Goal: Task Accomplishment & Management: Complete application form

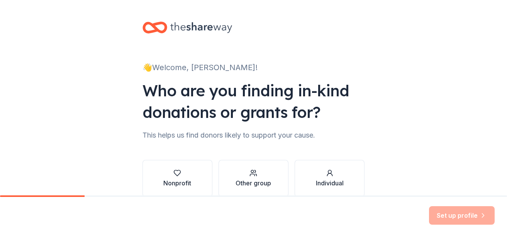
scroll to position [39, 0]
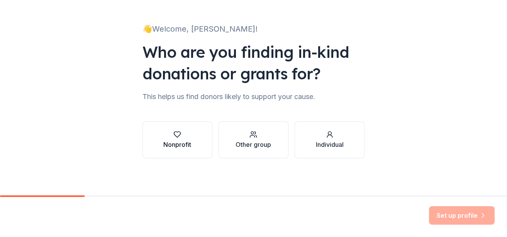
click at [189, 141] on button "Nonprofit" at bounding box center [177, 140] width 70 height 37
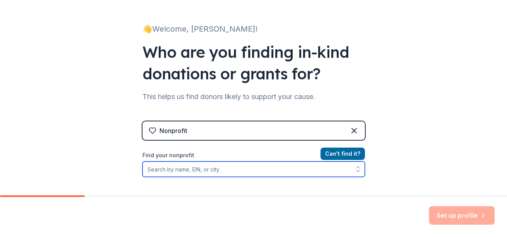
click at [199, 171] on input "Find your nonprofit" at bounding box center [253, 169] width 222 height 15
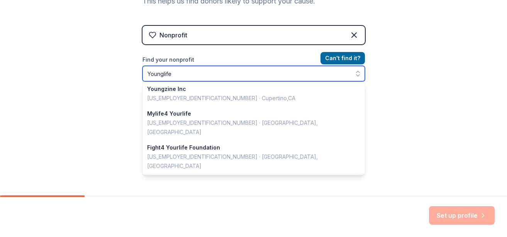
scroll to position [0, 0]
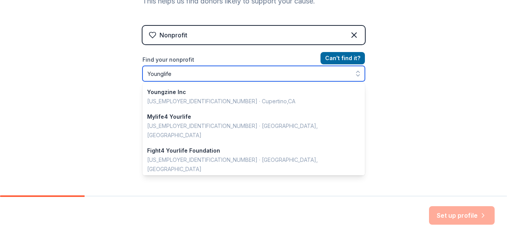
drag, startPoint x: 183, startPoint y: 72, endPoint x: 77, endPoint y: 65, distance: 106.4
click at [77, 65] on div "👋 Welcome, Katie! Who are you finding in-kind donations or grants for? This hel…" at bounding box center [253, 31] width 507 height 330
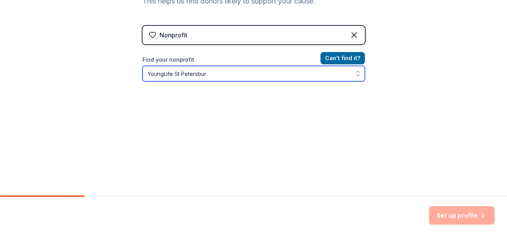
type input "YoungLife St Petersburg"
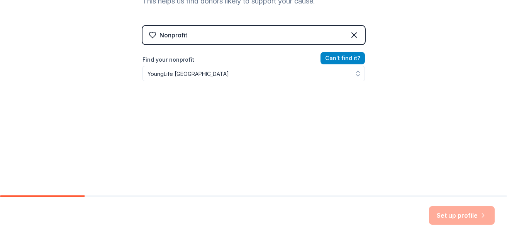
click at [337, 62] on div "Nonprofit Can ' t find it? Find your nonprofit YoungLife St Petersburg" at bounding box center [253, 92] width 222 height 133
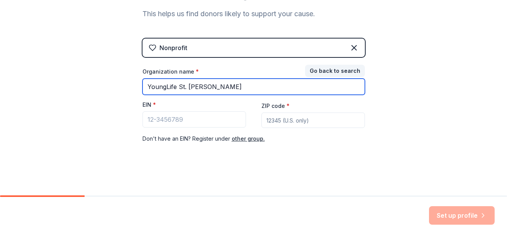
type input "YoungLife St. Pete"
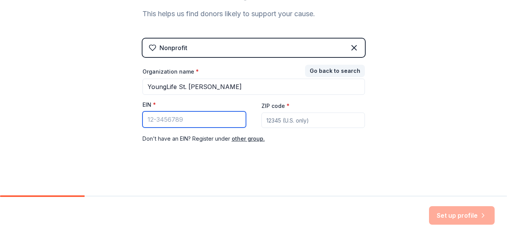
paste input "84-0385934"
type input "84-0385934"
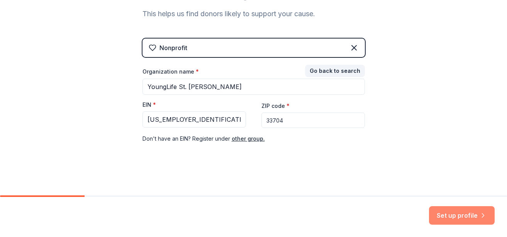
type input "33704"
click at [452, 217] on button "Set up profile" at bounding box center [462, 215] width 66 height 19
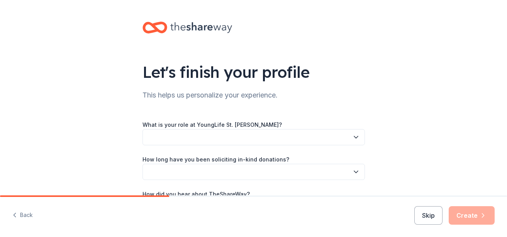
click at [258, 132] on button "button" at bounding box center [253, 137] width 222 height 16
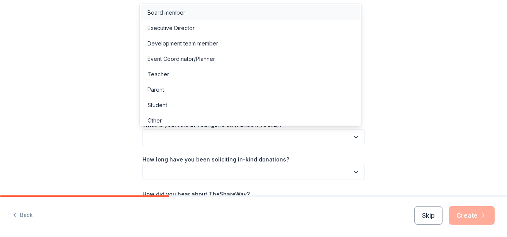
click at [186, 13] on div "Board member" at bounding box center [250, 12] width 218 height 15
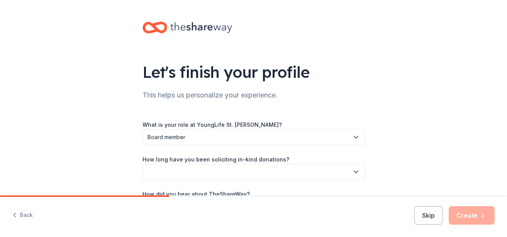
click at [204, 172] on button "button" at bounding box center [253, 172] width 222 height 16
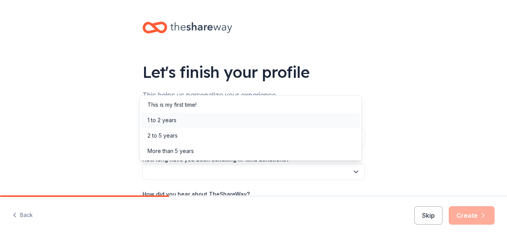
click at [179, 125] on div "1 to 2 years" at bounding box center [250, 120] width 218 height 15
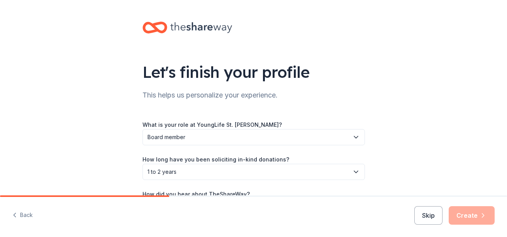
click at [499, 85] on div "Let's finish your profile This helps us personalize your experience. What is yo…" at bounding box center [253, 126] width 507 height 252
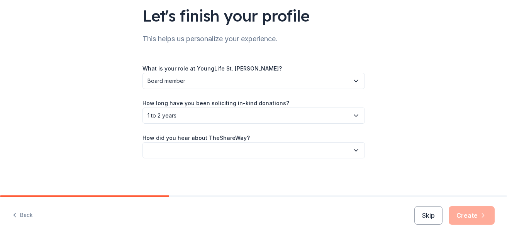
click at [278, 150] on button "button" at bounding box center [253, 150] width 222 height 16
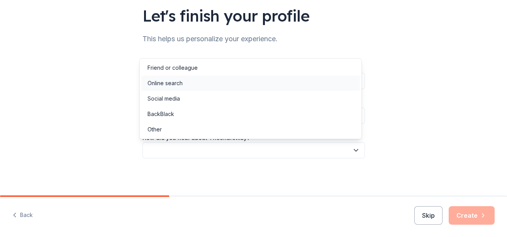
click at [211, 86] on div "Online search" at bounding box center [250, 83] width 218 height 15
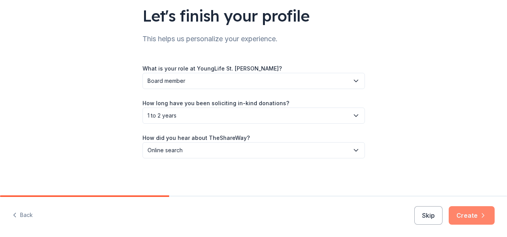
click at [473, 215] on button "Create" at bounding box center [472, 215] width 46 height 19
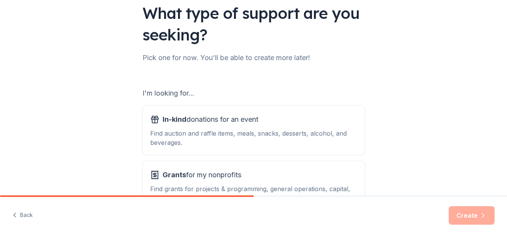
scroll to position [86, 0]
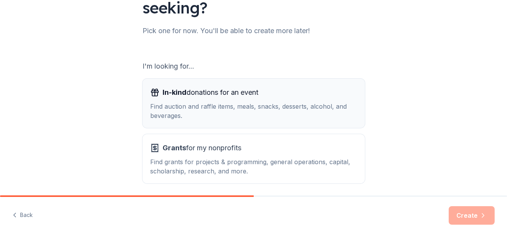
click at [281, 105] on div "Find auction and raffle items, meals, snacks, desserts, alcohol, and beverages." at bounding box center [253, 111] width 207 height 19
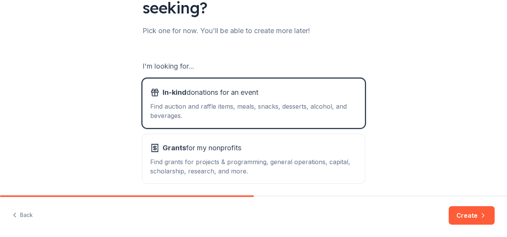
scroll to position [116, 0]
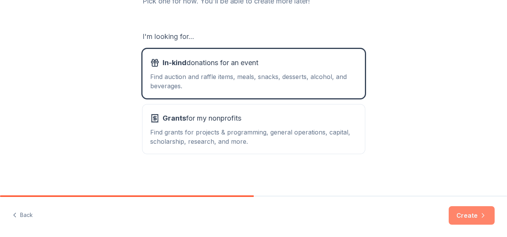
click at [476, 220] on button "Create" at bounding box center [472, 215] width 46 height 19
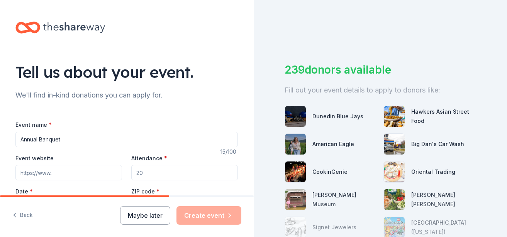
type input "Annual Banquet"
paste input "https://stpete.younglife.org/events/"
type input "https://stpete.younglife.org/events/"
drag, startPoint x: 154, startPoint y: 173, endPoint x: 95, endPoint y: 169, distance: 58.9
click at [96, 169] on div "Event website https://stpete.younglife.org/events/ Attendance * Date * Pick a d…" at bounding box center [126, 184] width 222 height 61
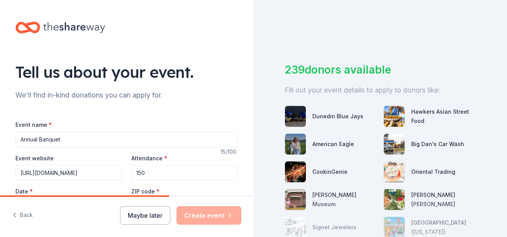
type input "150"
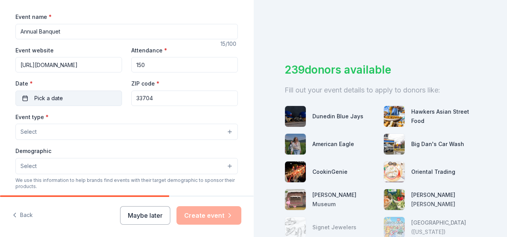
click at [95, 95] on button "Pick a date" at bounding box center [68, 98] width 107 height 15
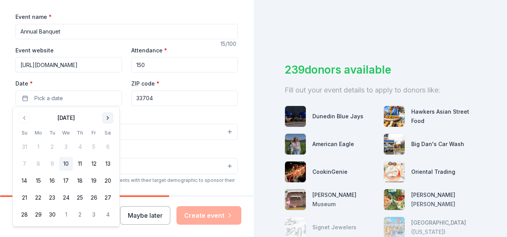
click at [108, 116] on button "Go to next month" at bounding box center [107, 118] width 11 height 11
click at [112, 118] on button "Go to next month" at bounding box center [107, 118] width 11 height 11
click at [50, 163] on button "4" at bounding box center [52, 164] width 14 height 14
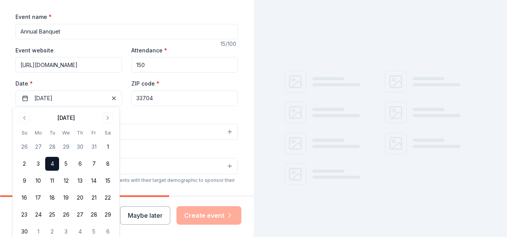
click at [144, 121] on div "Event type * Select" at bounding box center [126, 126] width 222 height 28
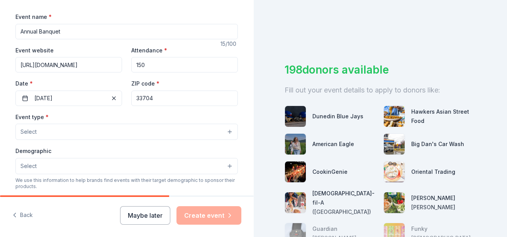
click at [134, 134] on button "Select" at bounding box center [126, 132] width 222 height 16
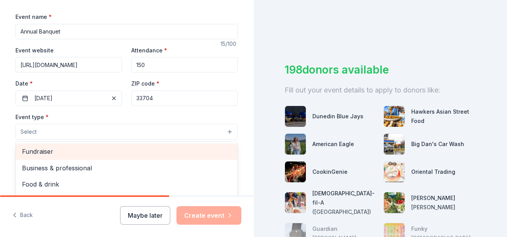
click at [127, 151] on span "Fundraiser" at bounding box center [126, 152] width 209 height 10
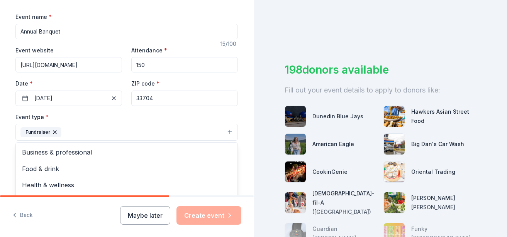
click at [104, 135] on button "Fundraiser" at bounding box center [126, 132] width 222 height 17
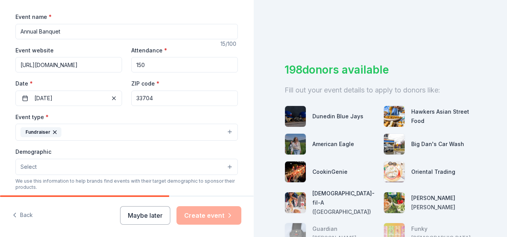
click at [170, 169] on button "Select" at bounding box center [126, 167] width 222 height 16
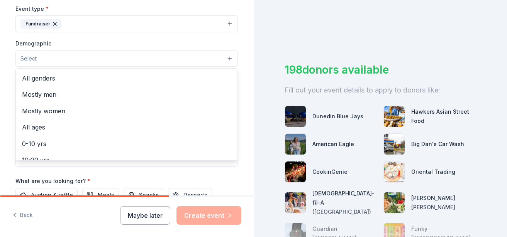
scroll to position [226, 0]
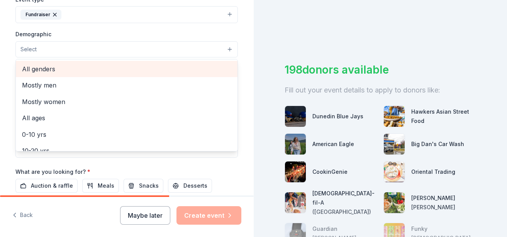
click at [49, 66] on span "All genders" at bounding box center [126, 69] width 209 height 10
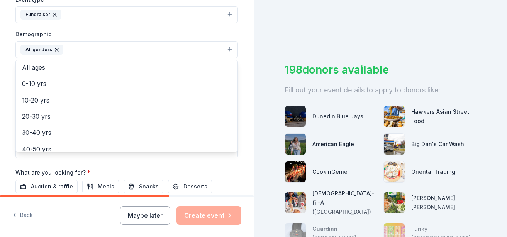
scroll to position [50, 0]
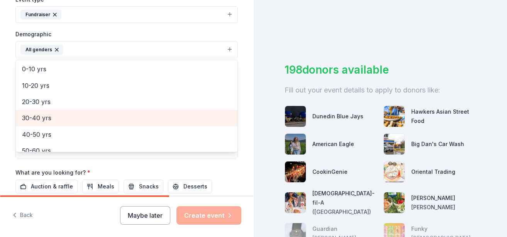
click at [42, 115] on span "30-40 yrs" at bounding box center [126, 118] width 209 height 10
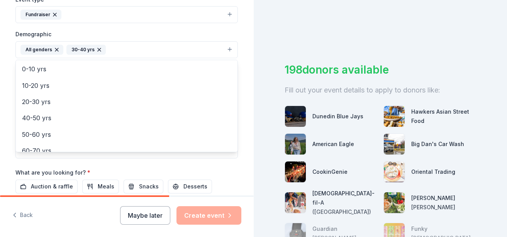
click at [54, 184] on div "Event name * Annual Banquet 15 /100 Event website https://stpete.younglife.org/…" at bounding box center [126, 73] width 222 height 358
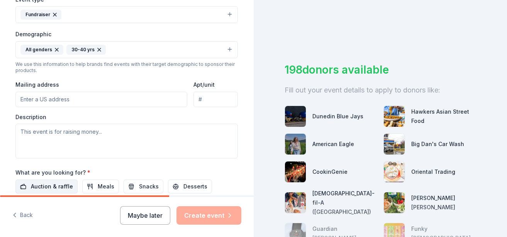
click at [59, 183] on span "Auction & raffle" at bounding box center [52, 186] width 42 height 9
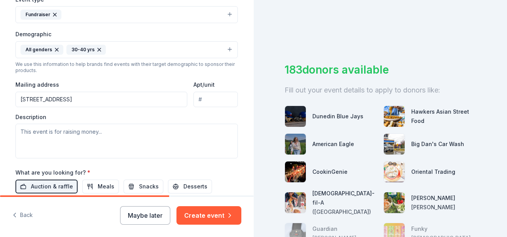
type input "1186 35th Avenue Northeast, St. Petersburg, FL, 33704"
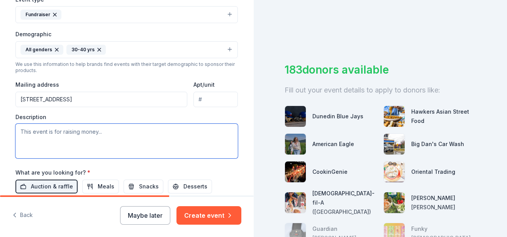
click at [113, 125] on textarea at bounding box center [126, 141] width 222 height 35
paste textarea "Our annual banquet occurs at Green Bench Brewery and serves as a time for fello…"
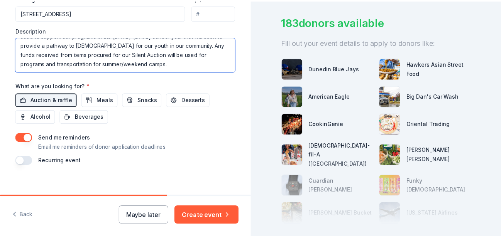
scroll to position [318, 0]
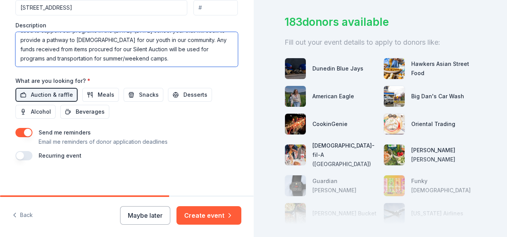
type textarea "Our annual banquet occurs at Green Bench Brewery and serves as a time for fello…"
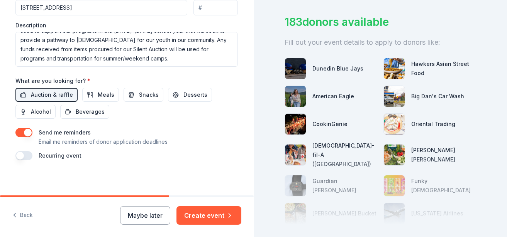
click at [18, 131] on button "button" at bounding box center [23, 132] width 17 height 9
click at [26, 129] on button "button" at bounding box center [23, 132] width 17 height 9
click at [195, 218] on button "Create event" at bounding box center [208, 215] width 65 height 19
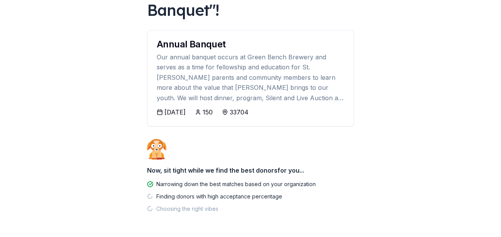
scroll to position [98, 0]
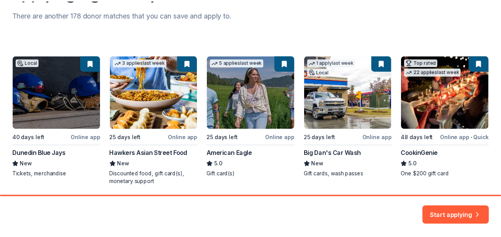
scroll to position [129, 0]
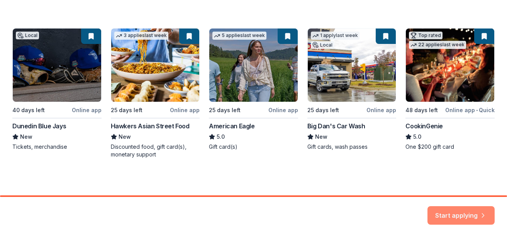
click at [461, 220] on button "Start applying" at bounding box center [460, 211] width 67 height 19
click at [465, 214] on div "Start applying" at bounding box center [460, 215] width 67 height 19
click at [86, 65] on div "Local 40 days left Online app Dunedin Blue Jays New Tickets, merchandise 3 appl…" at bounding box center [253, 93] width 482 height 130
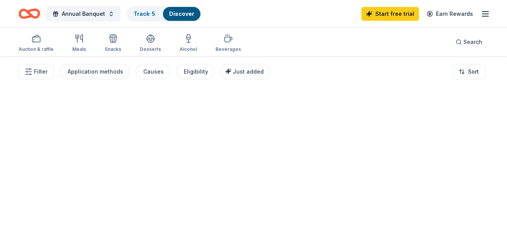
click at [91, 35] on div "Auction & raffle Meals Snacks Desserts Alcohol Beverages" at bounding box center [130, 43] width 222 height 25
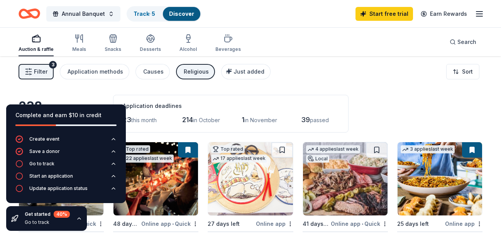
click at [265, 81] on div "Filter 3 Application methods Causes Religious Just added Sort" at bounding box center [250, 71] width 501 height 31
click at [41, 166] on div "Go to track" at bounding box center [41, 164] width 25 height 6
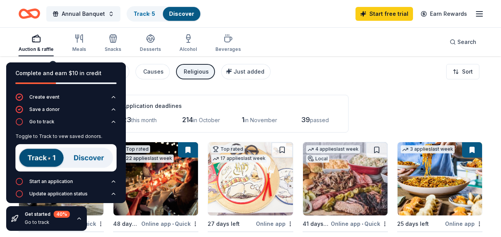
click at [48, 159] on img at bounding box center [65, 157] width 101 height 27
click at [91, 157] on img at bounding box center [65, 157] width 101 height 27
click at [46, 156] on img at bounding box center [65, 157] width 101 height 27
click at [80, 157] on img at bounding box center [65, 157] width 101 height 27
click at [224, 105] on div "Application deadlines" at bounding box center [231, 106] width 216 height 9
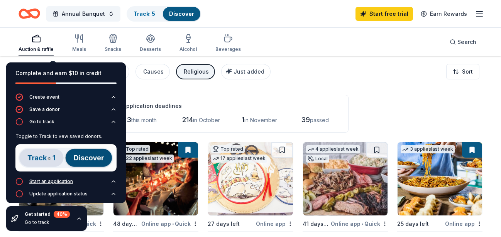
click at [59, 179] on div "Start an application" at bounding box center [51, 182] width 44 height 6
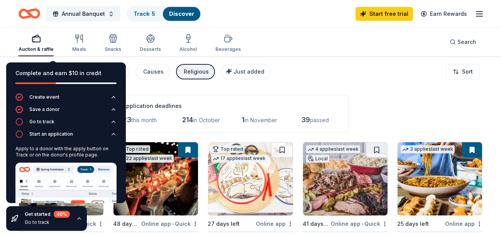
click at [206, 86] on div "Filter 3 Application methods Causes Religious Just added Sort" at bounding box center [250, 71] width 501 height 31
click at [36, 41] on icon "button" at bounding box center [36, 38] width 9 height 9
click at [78, 219] on icon "button" at bounding box center [79, 219] width 6 height 6
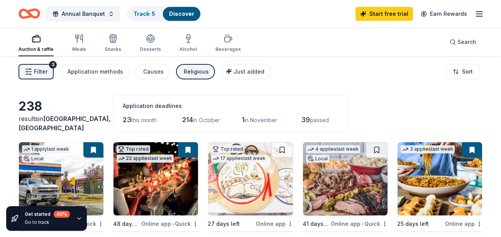
click at [78, 219] on icon "button" at bounding box center [79, 219] width 3 height 2
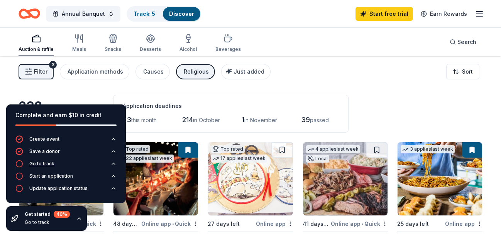
click at [36, 164] on div "Go to track" at bounding box center [41, 164] width 25 height 6
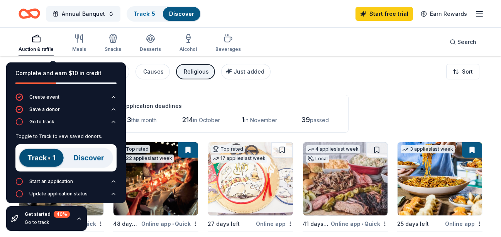
click at [37, 158] on img at bounding box center [65, 157] width 101 height 27
click at [233, 100] on div "Application deadlines 23 this month 214 in October 1 in November 39 passed" at bounding box center [230, 114] width 235 height 38
click at [80, 160] on img at bounding box center [65, 157] width 101 height 27
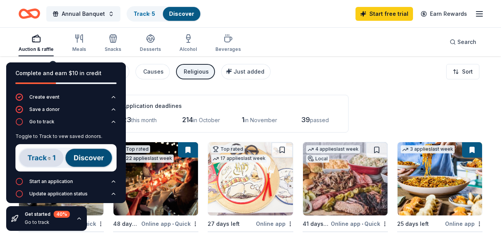
click at [80, 160] on img at bounding box center [65, 157] width 101 height 27
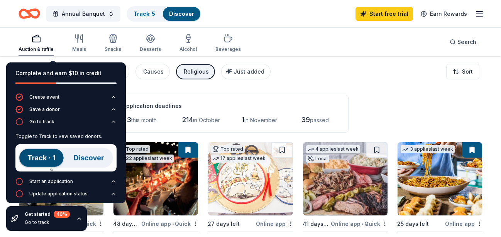
click at [93, 153] on img at bounding box center [65, 157] width 101 height 27
click at [274, 102] on div "Application deadlines" at bounding box center [231, 106] width 216 height 9
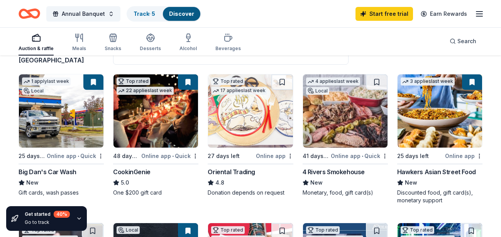
scroll to position [92, 0]
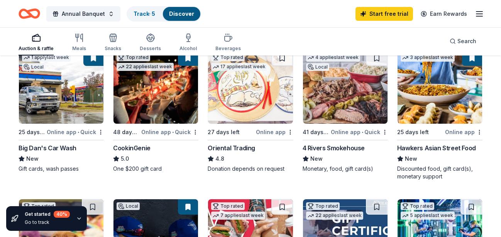
click at [86, 82] on img at bounding box center [61, 87] width 85 height 73
drag, startPoint x: 501, startPoint y: 55, endPoint x: 500, endPoint y: 64, distance: 9.3
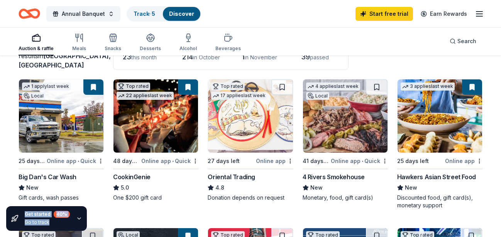
scroll to position [56, 0]
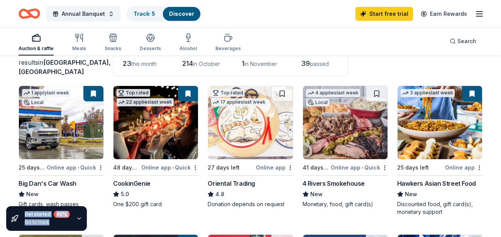
click at [352, 130] on img at bounding box center [345, 122] width 85 height 73
click at [436, 115] on img at bounding box center [440, 122] width 85 height 73
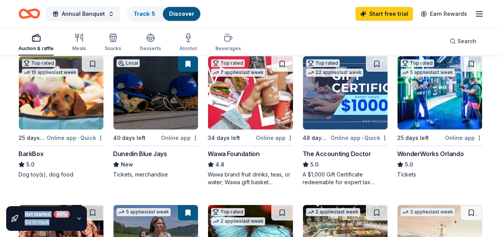
scroll to position [237, 0]
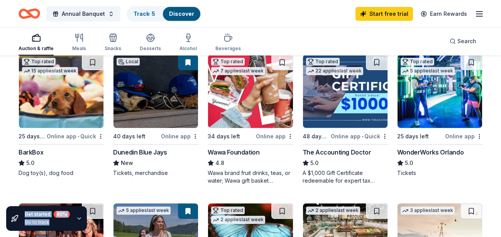
click at [157, 94] on img at bounding box center [155, 91] width 85 height 73
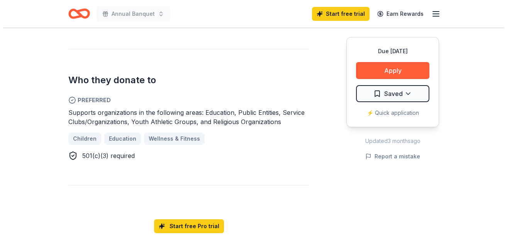
scroll to position [321, 0]
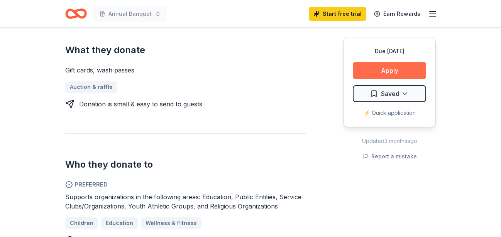
click at [395, 66] on button "Apply" at bounding box center [389, 70] width 73 height 17
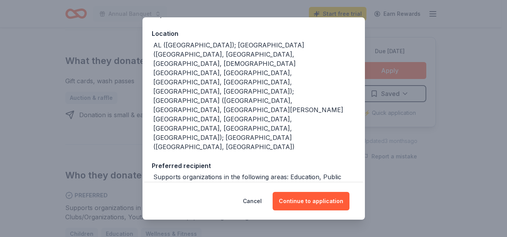
scroll to position [96, 0]
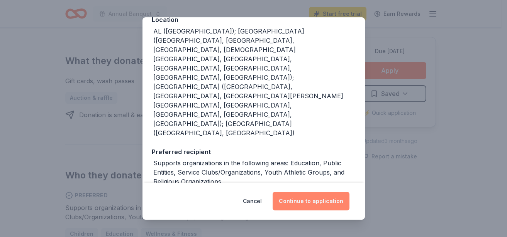
click at [320, 197] on button "Continue to application" at bounding box center [310, 201] width 77 height 19
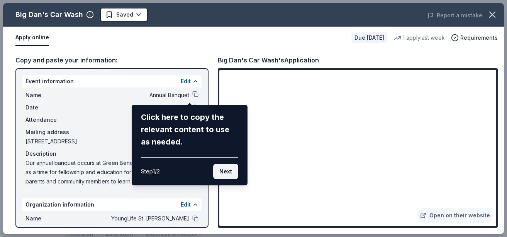
click at [229, 173] on button "Next" at bounding box center [225, 171] width 25 height 15
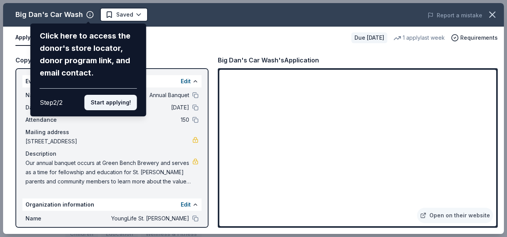
click at [100, 95] on button "Start applying!" at bounding box center [111, 102] width 52 height 15
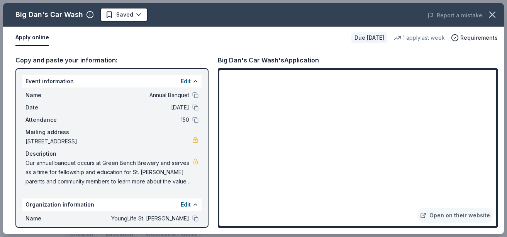
drag, startPoint x: 494, startPoint y: 77, endPoint x: 490, endPoint y: 105, distance: 28.4
click at [490, 105] on div "Big Dan's Car Wash Saved Report a mistake Apply online Due in 25 days 1 apply l…" at bounding box center [253, 118] width 501 height 231
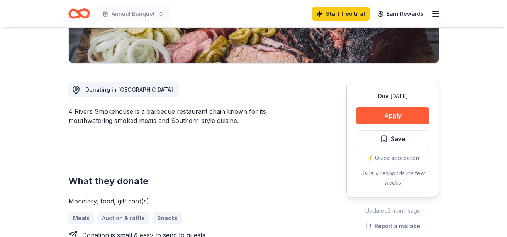
scroll to position [175, 0]
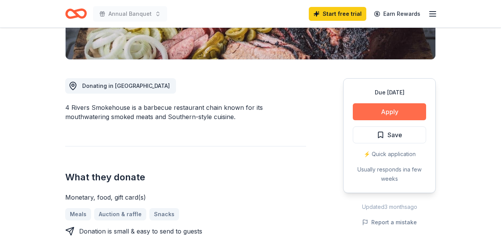
click at [399, 114] on button "Apply" at bounding box center [389, 111] width 73 height 17
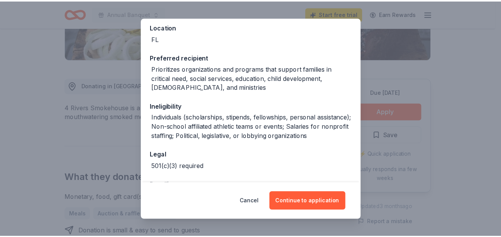
scroll to position [117, 0]
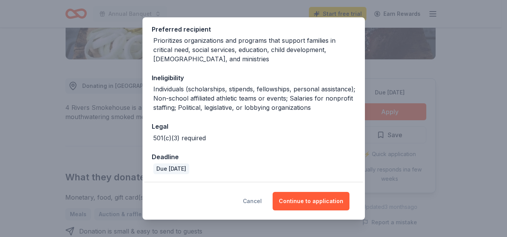
click at [255, 203] on button "Cancel" at bounding box center [252, 201] width 19 height 19
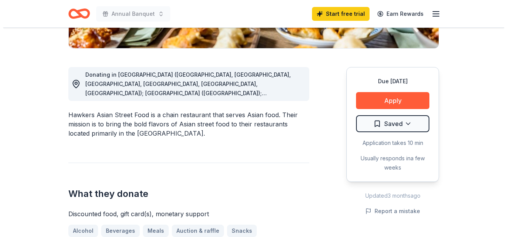
scroll to position [215, 0]
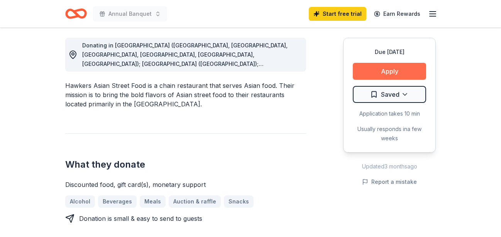
click at [389, 68] on button "Apply" at bounding box center [389, 71] width 73 height 17
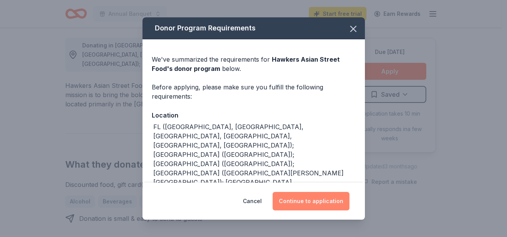
click at [304, 205] on button "Continue to application" at bounding box center [310, 201] width 77 height 19
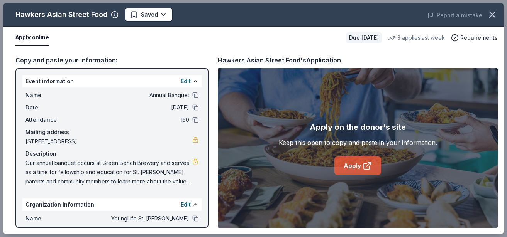
click at [353, 163] on link "Apply" at bounding box center [357, 166] width 47 height 19
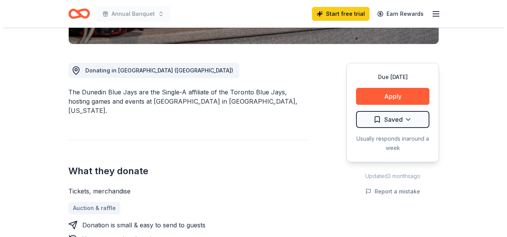
scroll to position [192, 0]
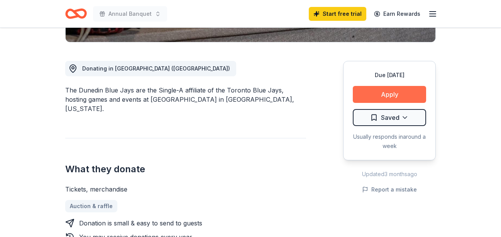
click at [402, 92] on button "Apply" at bounding box center [389, 94] width 73 height 17
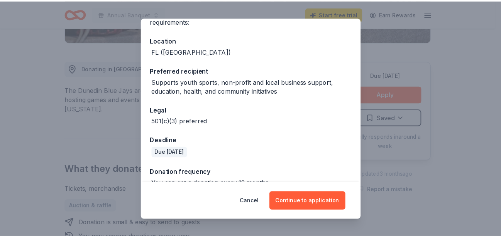
scroll to position [89, 0]
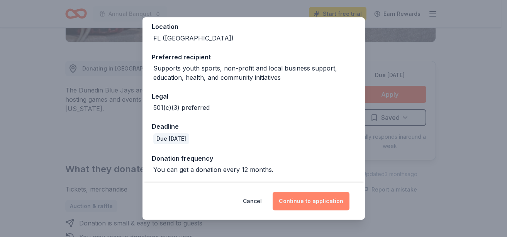
click at [316, 202] on button "Continue to application" at bounding box center [310, 201] width 77 height 19
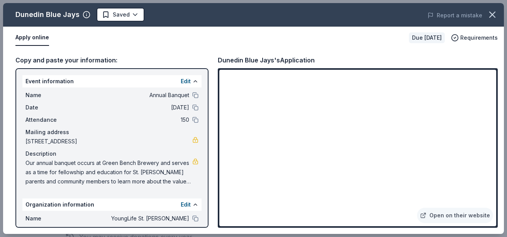
click at [367, 0] on div "Dunedin Blue Jays Saved Report a mistake Apply online Due in 40 days Requiremen…" at bounding box center [253, 118] width 507 height 237
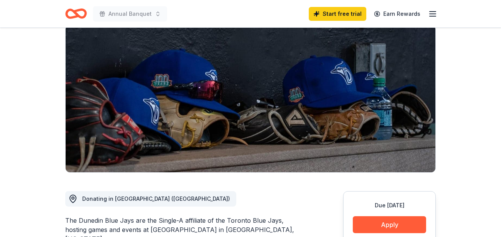
scroll to position [0, 0]
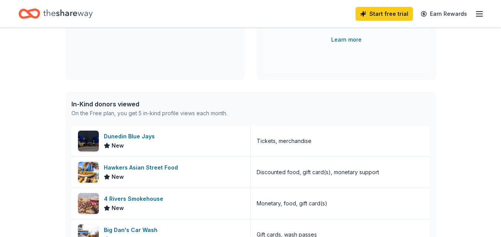
scroll to position [172, 0]
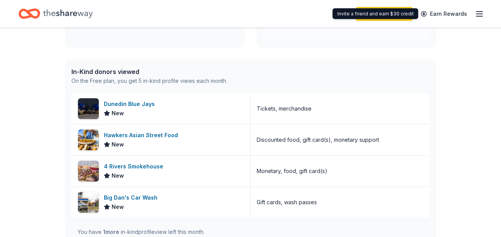
click at [480, 12] on icon "button" at bounding box center [479, 13] width 9 height 9
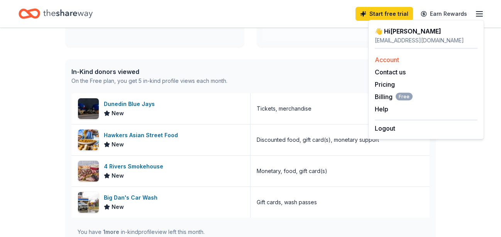
click at [389, 59] on link "Account" at bounding box center [387, 60] width 24 height 8
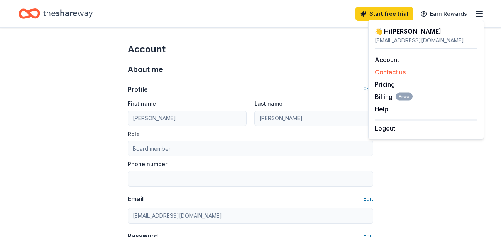
click at [393, 73] on button "Contact us" at bounding box center [390, 72] width 31 height 9
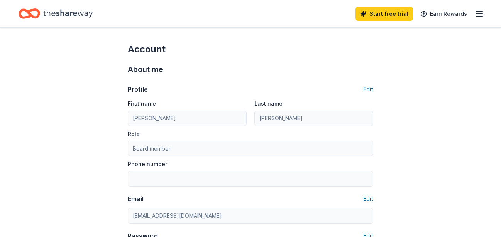
click at [61, 13] on icon "Home" at bounding box center [67, 13] width 49 height 8
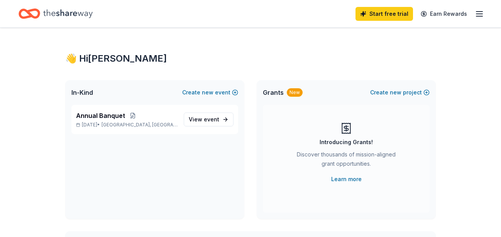
click at [42, 17] on div "Home" at bounding box center [56, 14] width 74 height 18
click at [97, 115] on span "Annual Banquet" at bounding box center [100, 115] width 49 height 9
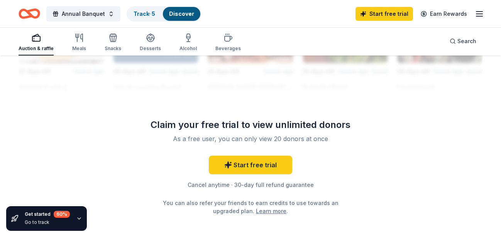
scroll to position [769, 0]
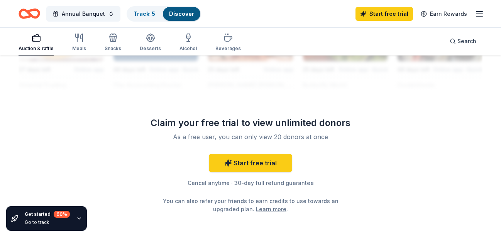
drag, startPoint x: 501, startPoint y: 195, endPoint x: 491, endPoint y: 137, distance: 59.5
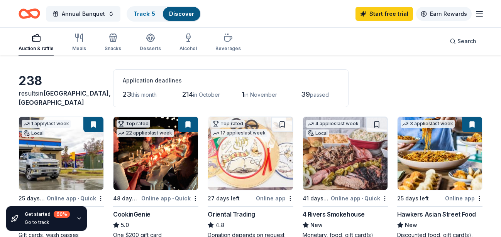
scroll to position [22, 0]
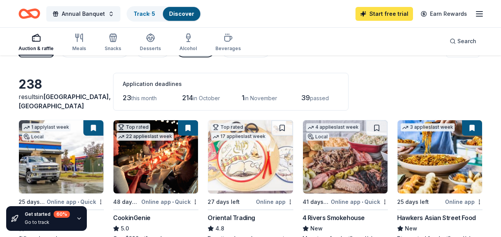
click at [388, 13] on link "Start free trial" at bounding box center [384, 14] width 58 height 14
click at [382, 14] on link "Start free trial" at bounding box center [384, 14] width 58 height 14
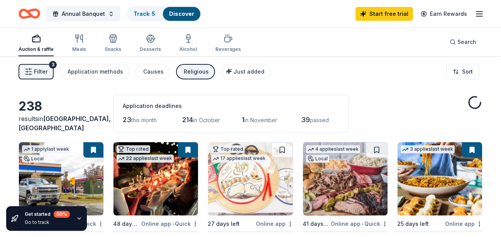
scroll to position [647, 0]
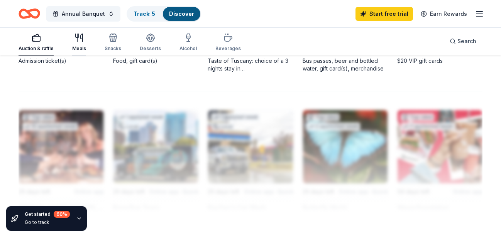
click at [82, 43] on div "Meals" at bounding box center [79, 42] width 14 height 19
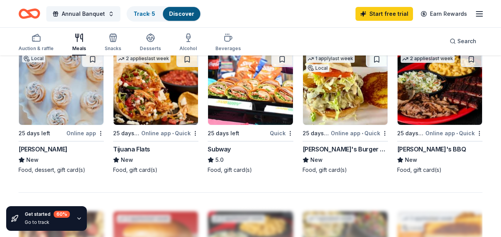
scroll to position [531, 0]
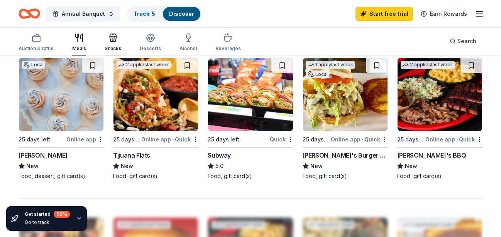
click at [110, 47] on div "Snacks" at bounding box center [113, 49] width 17 height 6
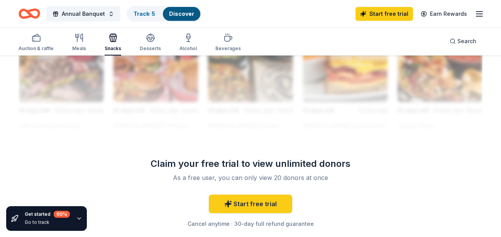
scroll to position [725, 0]
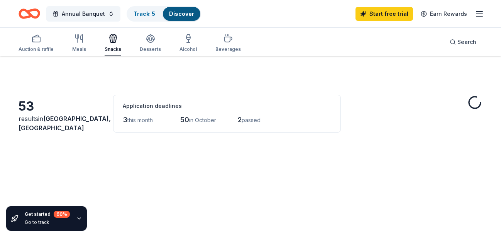
scroll to position [725, 0]
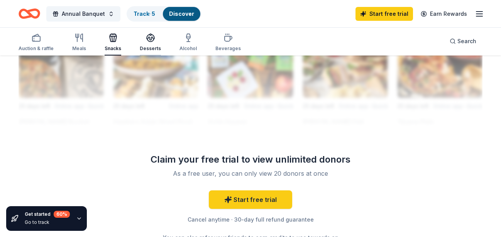
click at [149, 41] on icon "button" at bounding box center [150, 37] width 9 height 9
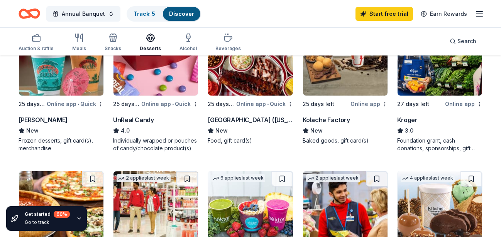
scroll to position [410, 0]
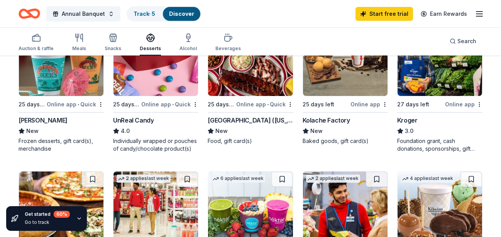
click at [195, 42] on div "Auction & raffle Meals Snacks Desserts Alcohol Beverages" at bounding box center [130, 42] width 222 height 25
click at [190, 44] on div "Alcohol" at bounding box center [187, 42] width 17 height 19
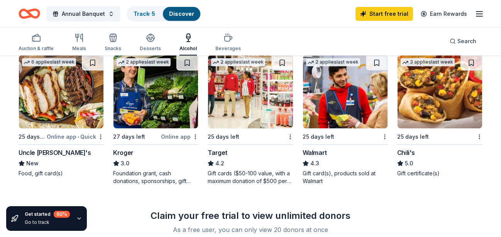
scroll to position [386, 0]
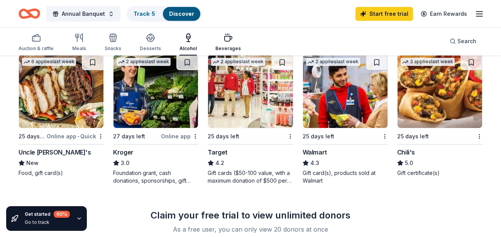
click at [225, 50] on div "Beverages" at bounding box center [227, 49] width 25 height 6
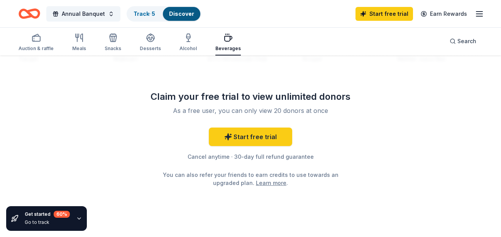
scroll to position [802, 0]
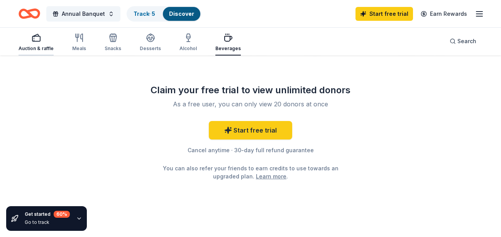
click at [49, 38] on div "button" at bounding box center [36, 37] width 35 height 9
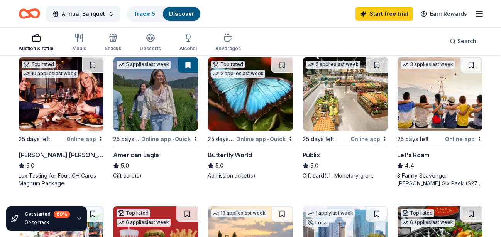
scroll to position [379, 0]
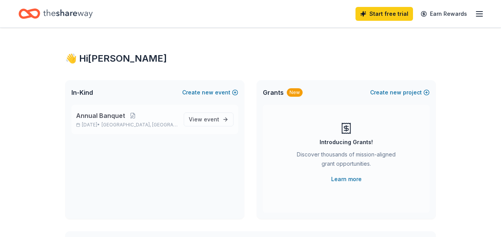
click at [110, 117] on span "Annual Banquet" at bounding box center [100, 115] width 49 height 9
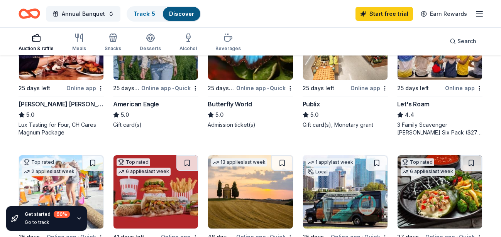
scroll to position [408, 0]
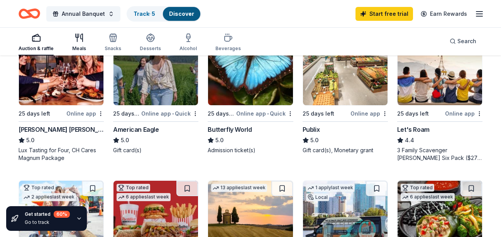
click at [79, 43] on div "Meals" at bounding box center [79, 42] width 14 height 19
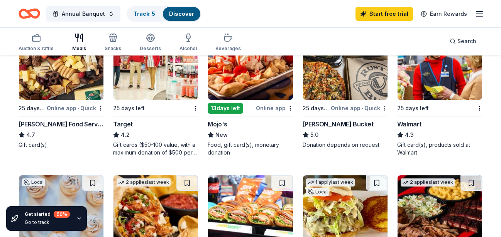
scroll to position [387, 0]
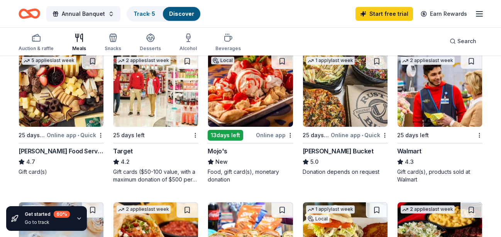
click at [122, 151] on div "Target" at bounding box center [123, 151] width 20 height 9
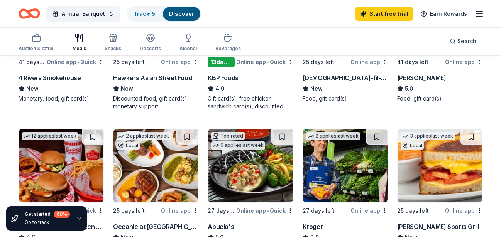
scroll to position [157, 0]
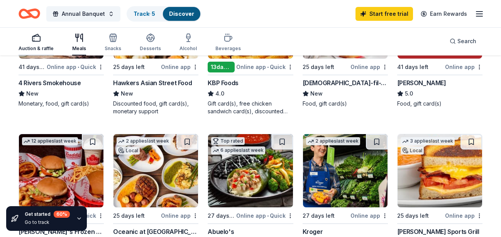
click at [37, 39] on icon "button" at bounding box center [36, 37] width 9 height 9
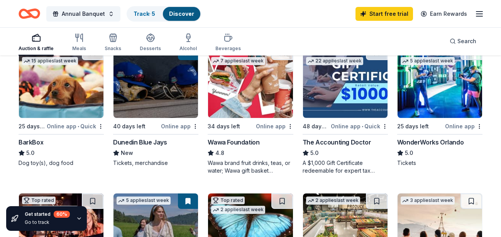
scroll to position [337, 0]
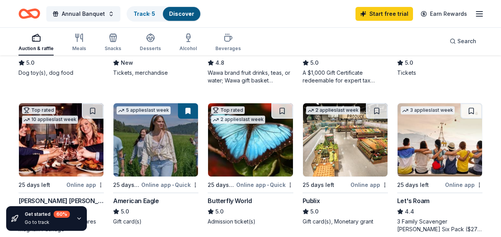
click at [144, 138] on img at bounding box center [155, 139] width 85 height 73
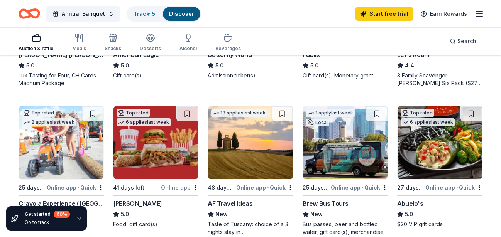
scroll to position [482, 0]
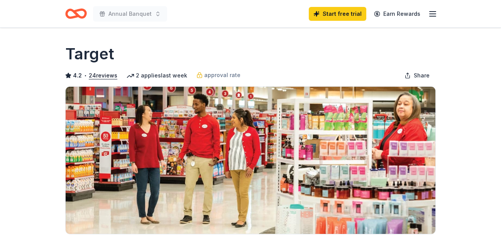
drag, startPoint x: 500, startPoint y: 34, endPoint x: 502, endPoint y: 52, distance: 19.0
click at [501, 52] on html "Annual Banquet Start free trial Earn Rewards Due in 25 days Share Target 4.2 • …" at bounding box center [250, 118] width 501 height 237
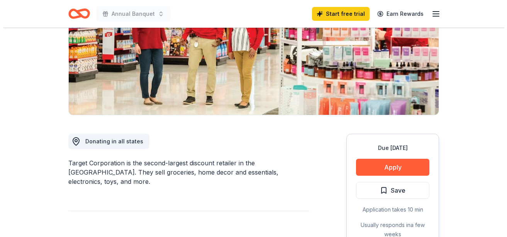
scroll to position [125, 0]
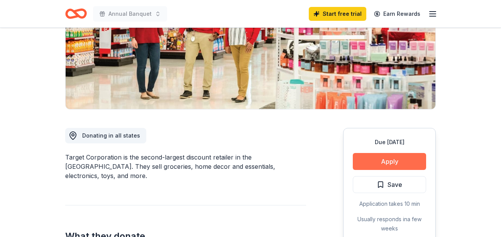
click at [387, 167] on button "Apply" at bounding box center [389, 161] width 73 height 17
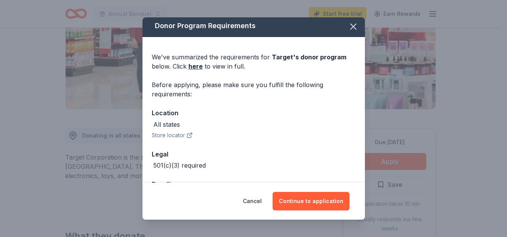
scroll to position [30, 0]
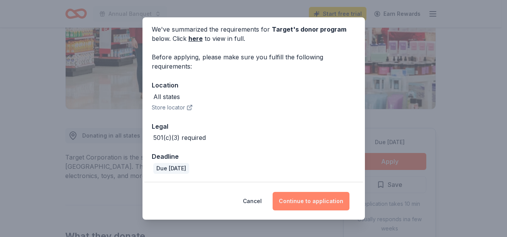
click at [320, 199] on button "Continue to application" at bounding box center [310, 201] width 77 height 19
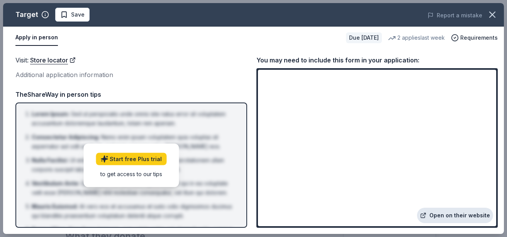
click at [464, 218] on link "Open on their website" at bounding box center [455, 215] width 76 height 15
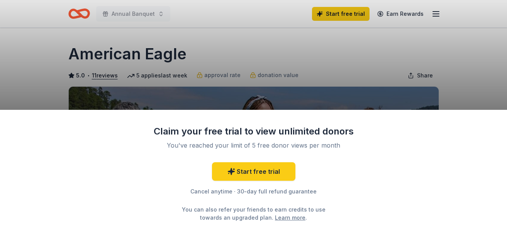
click at [236, 37] on div "Claim your free trial to view unlimited donors You've reached your limit of 5 f…" at bounding box center [253, 118] width 507 height 237
